Goal: Transaction & Acquisition: Purchase product/service

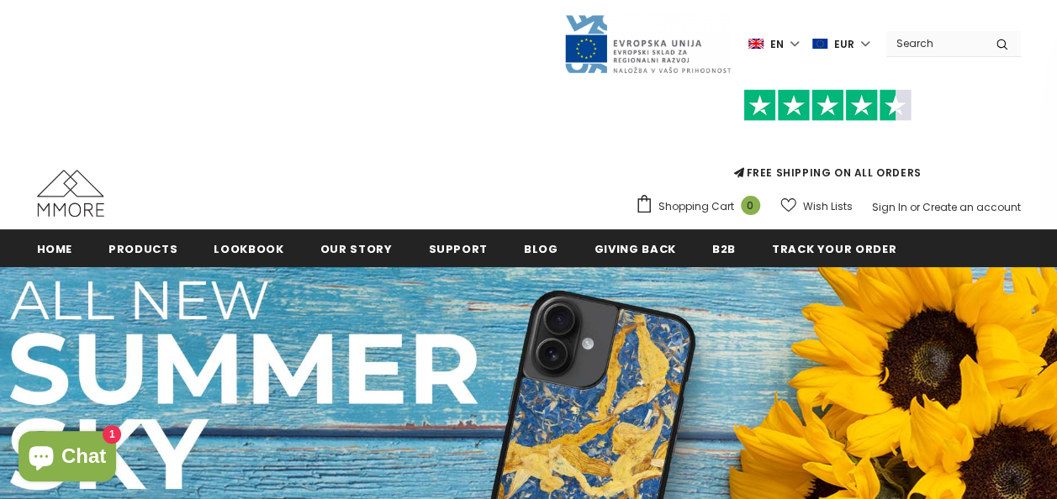
click at [931, 50] on input "Search Site" at bounding box center [934, 43] width 97 height 24
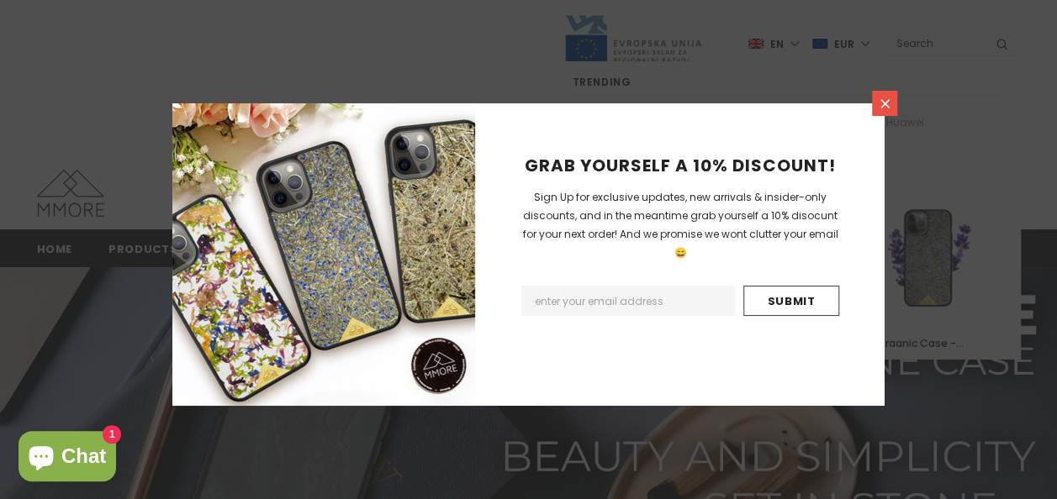
click at [888, 100] on icon at bounding box center [885, 104] width 14 height 14
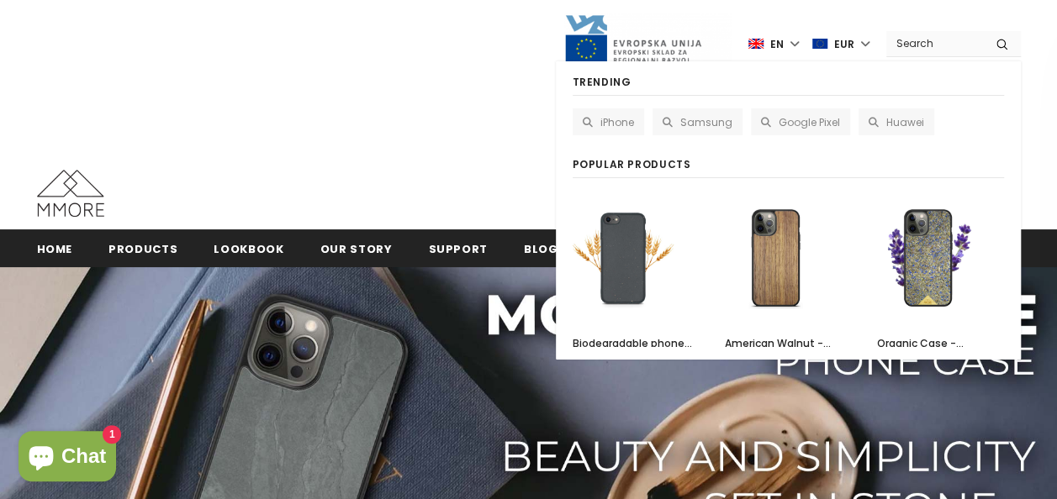
click at [952, 50] on input "Search Site" at bounding box center [934, 43] width 97 height 24
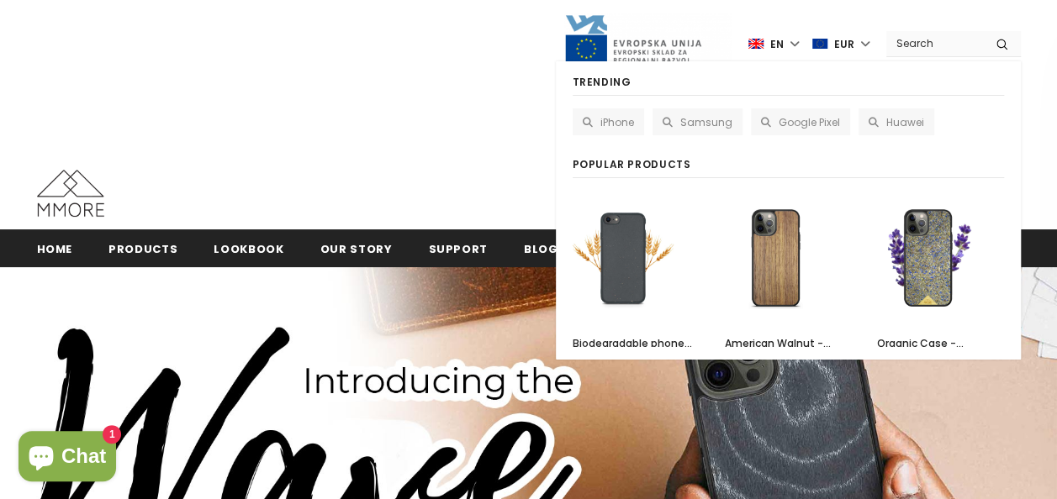
click at [667, 118] on icon at bounding box center [667, 123] width 10 height 10
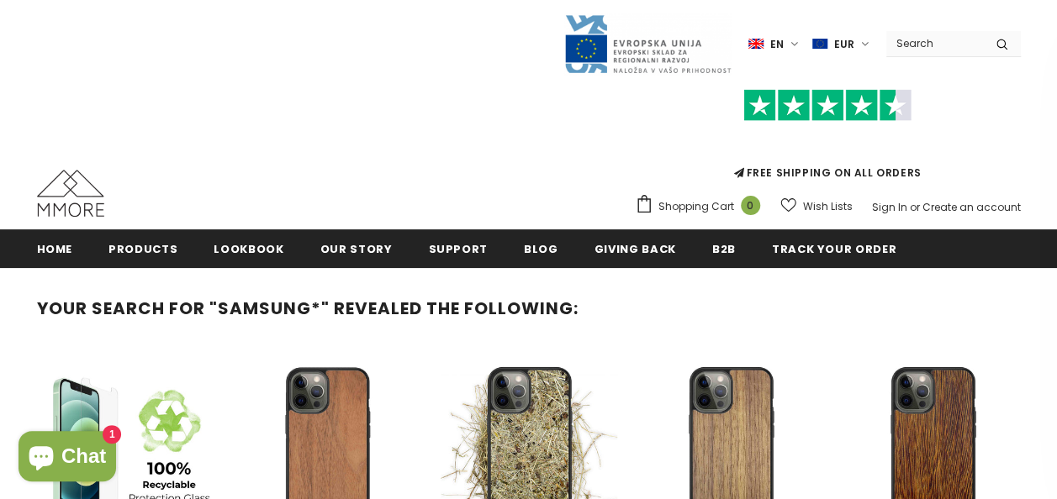
click at [931, 49] on input "Search Site" at bounding box center [934, 43] width 97 height 24
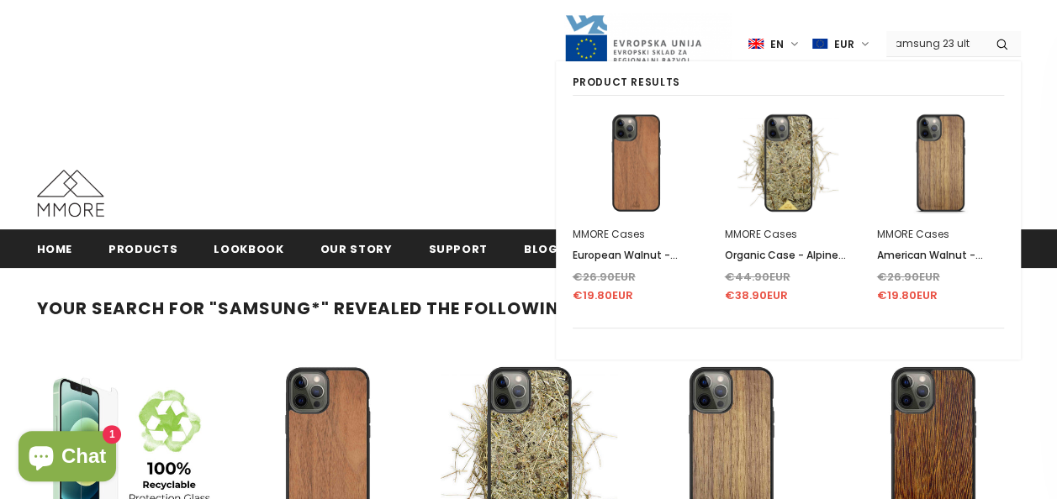
scroll to position [0, 14]
type input "samsung 23 ultra"
click at [983, 31] on button "submit" at bounding box center [1002, 43] width 38 height 25
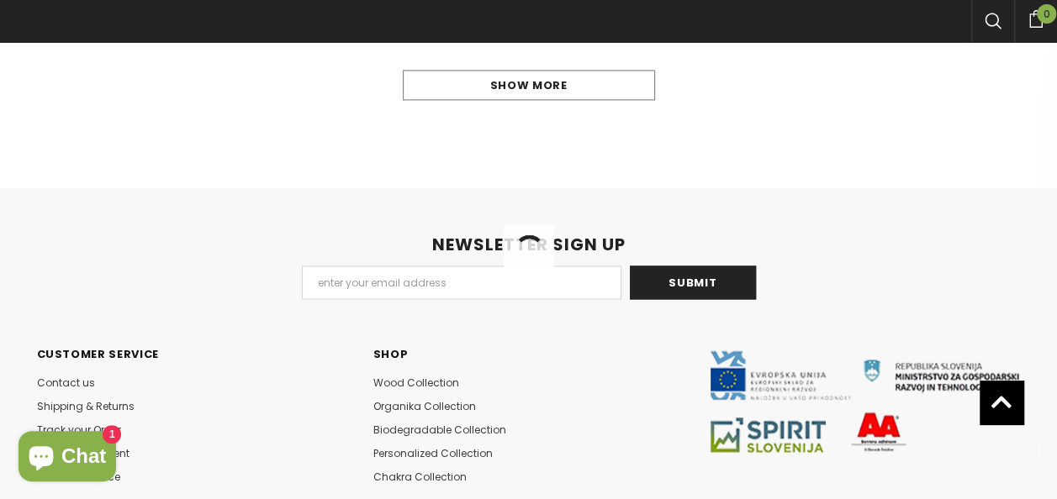
scroll to position [1253, 0]
